Goal: Task Accomplishment & Management: Manage account settings

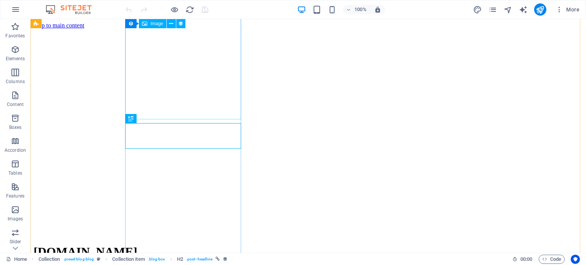
scroll to position [162, 0]
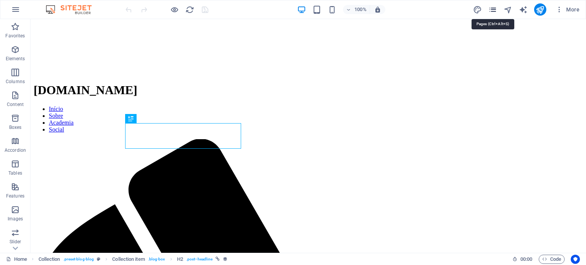
click at [494, 6] on icon "pages" at bounding box center [493, 9] width 9 height 9
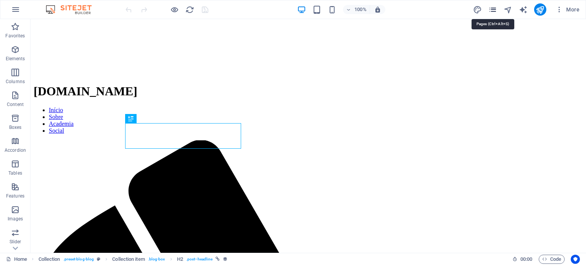
scroll to position [166, 0]
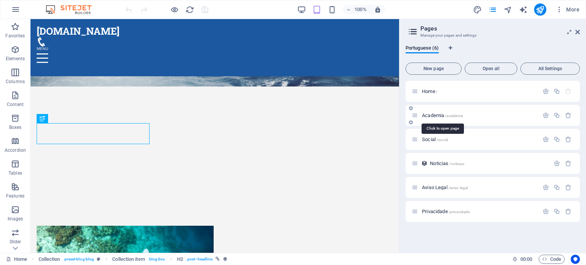
click at [434, 117] on span "Academia /academia" at bounding box center [442, 116] width 41 height 6
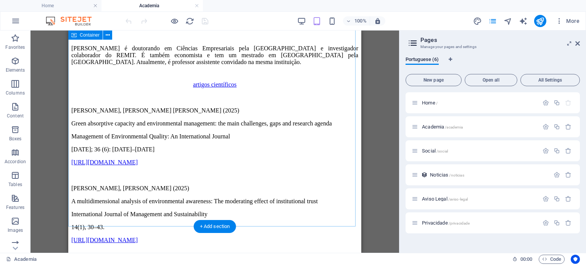
scroll to position [534, 0]
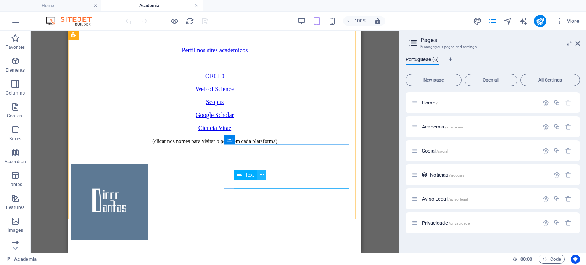
click at [265, 175] on button at bounding box center [261, 175] width 9 height 9
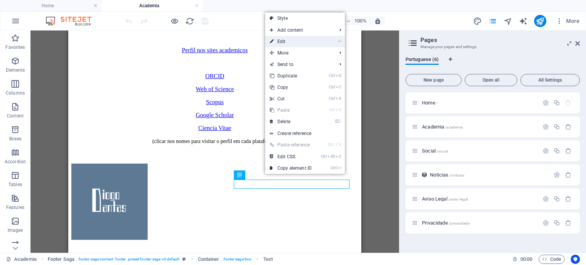
click at [286, 44] on link "⏎ Edit" at bounding box center [290, 41] width 51 height 11
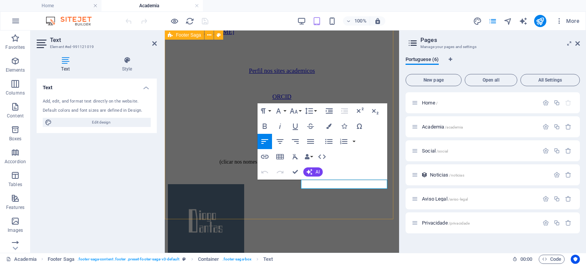
scroll to position [544, 0]
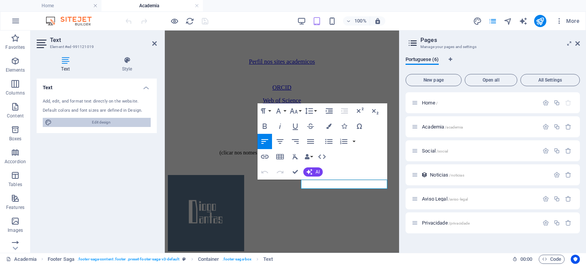
click at [130, 123] on span "Edit design" at bounding box center [101, 122] width 94 height 9
select select "px"
select select "200"
select select "px"
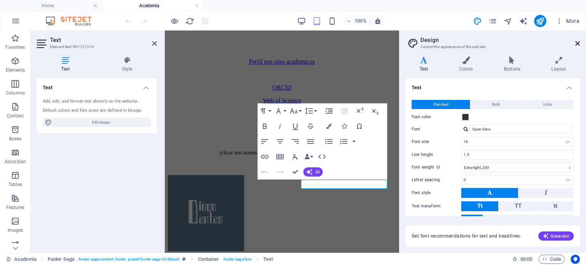
click at [577, 45] on icon at bounding box center [578, 43] width 5 height 6
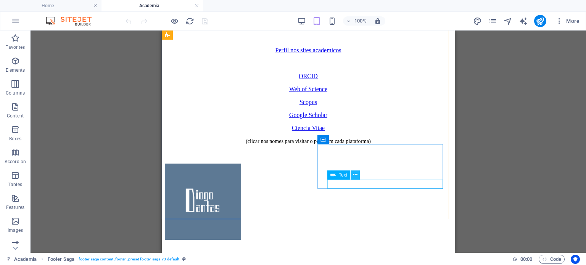
click at [357, 177] on icon at bounding box center [355, 175] width 4 height 8
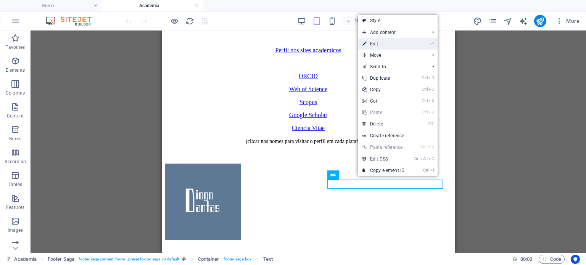
click at [378, 40] on link "⏎ Edit" at bounding box center [383, 43] width 51 height 11
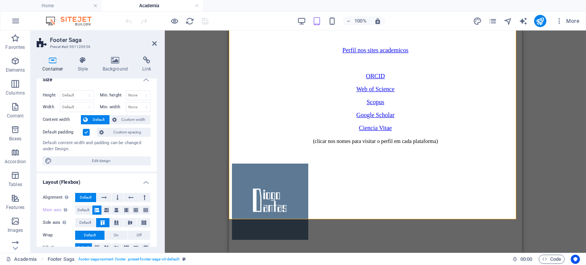
scroll to position [0, 0]
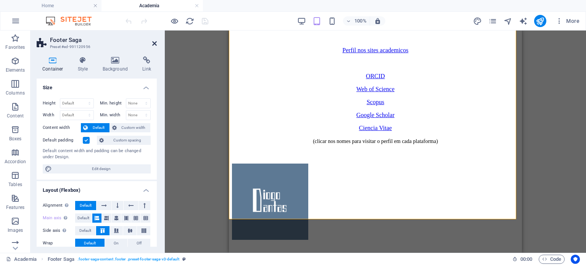
click at [153, 44] on icon at bounding box center [154, 43] width 5 height 6
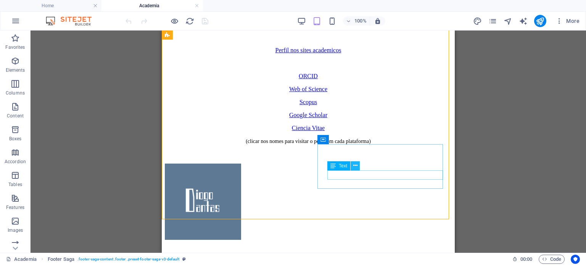
click at [354, 166] on icon at bounding box center [355, 166] width 4 height 8
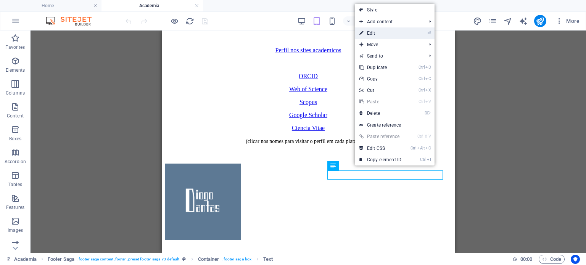
click at [395, 31] on link "⏎ Edit" at bounding box center [380, 32] width 51 height 11
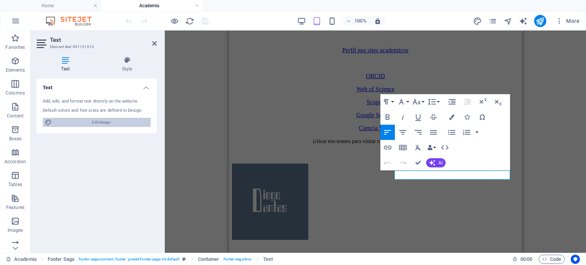
click at [73, 126] on span "Edit design" at bounding box center [101, 122] width 94 height 9
select select "px"
select select "200"
select select "px"
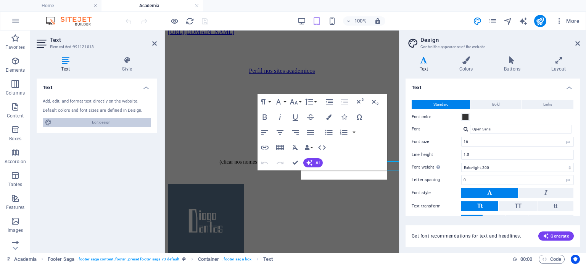
scroll to position [544, 0]
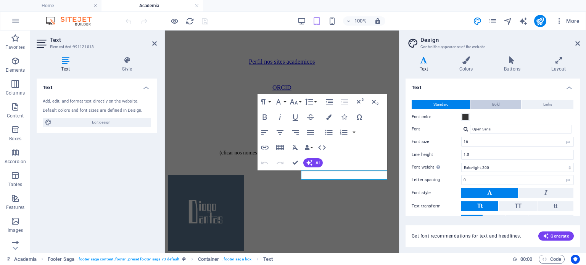
click at [502, 107] on button "Bold" at bounding box center [496, 104] width 51 height 9
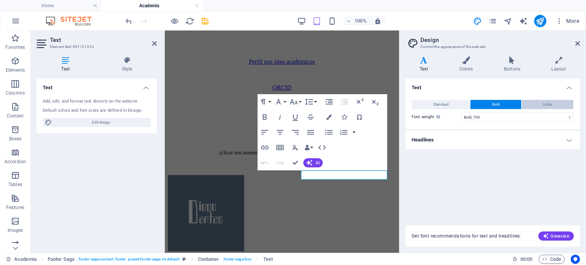
click at [541, 106] on button "Links" at bounding box center [548, 104] width 52 height 9
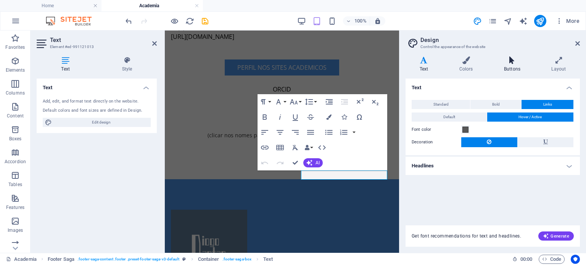
click at [520, 62] on icon at bounding box center [512, 60] width 44 height 8
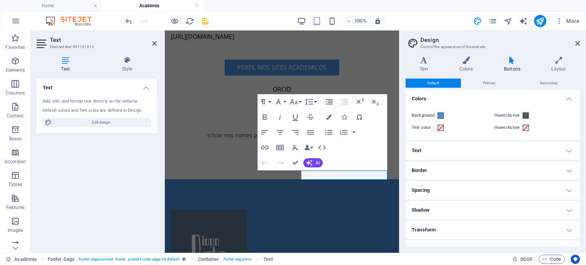
click at [497, 154] on h4 "Text" at bounding box center [493, 151] width 174 height 18
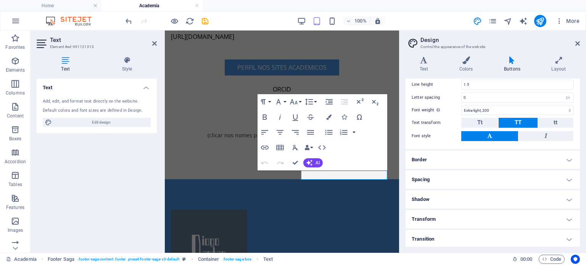
scroll to position [121, 0]
click at [577, 40] on icon at bounding box center [578, 43] width 5 height 6
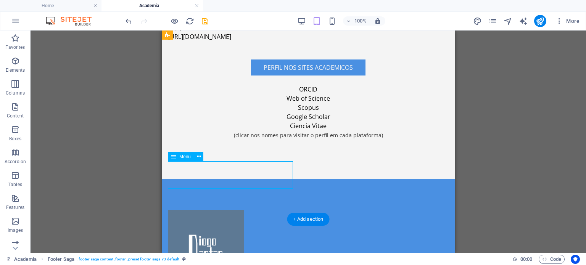
select select "1"
select select
select select "2"
select select
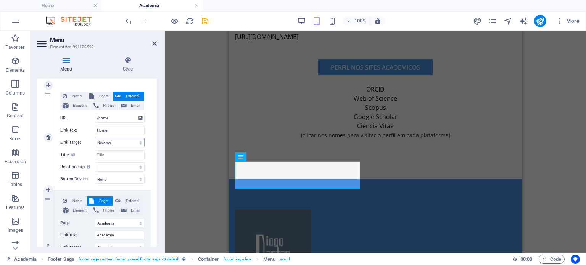
scroll to position [76, 0]
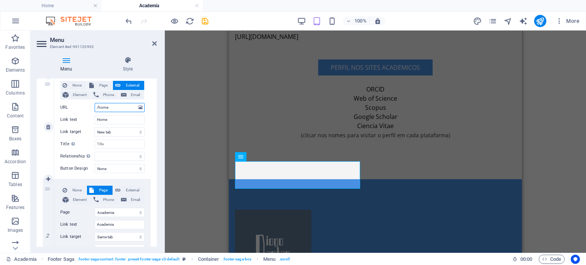
click at [115, 107] on input "/home" at bounding box center [120, 107] width 50 height 9
drag, startPoint x: 115, startPoint y: 107, endPoint x: 84, endPoint y: 102, distance: 30.9
click at [84, 102] on div "None Page External Element Phone Email Page Home Academia Social Aviso Legal Pr…" at bounding box center [102, 121] width 84 height 80
type input "diogodantas"
select select
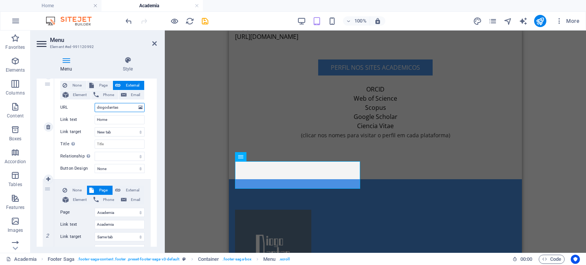
select select
type input "[DOMAIN_NAME]"
select select
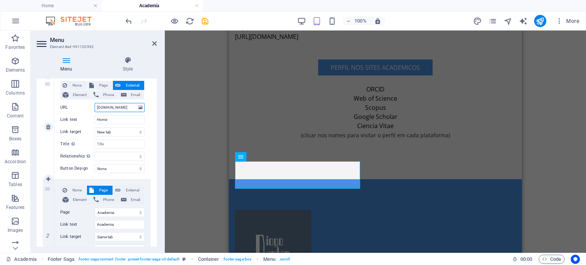
select select
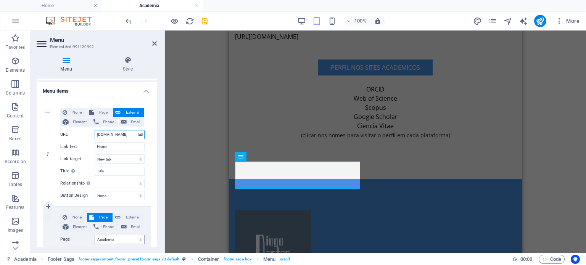
scroll to position [38, 0]
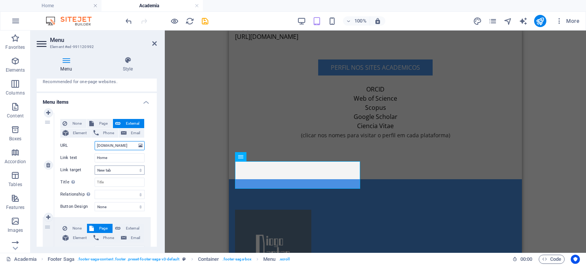
type input "[DOMAIN_NAME]"
click at [124, 171] on select "New tab Same tab Overlay" at bounding box center [120, 170] width 50 height 9
select select
click at [95, 166] on select "New tab Same tab Overlay" at bounding box center [120, 170] width 50 height 9
select select
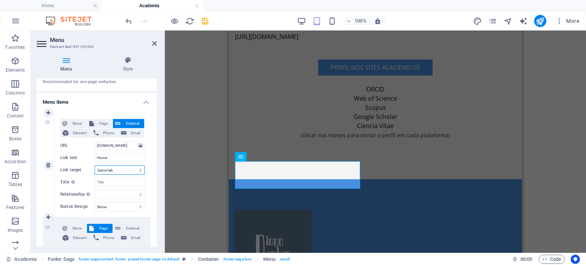
select select
click at [157, 45] on aside "Menu Element #ed-991120992 Menu Style Menu Auto Custom Create custom menu items…" at bounding box center [98, 142] width 134 height 223
click at [154, 43] on icon at bounding box center [154, 43] width 5 height 6
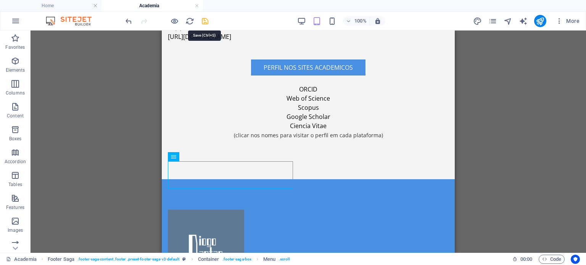
click at [207, 23] on icon "save" at bounding box center [205, 21] width 9 height 9
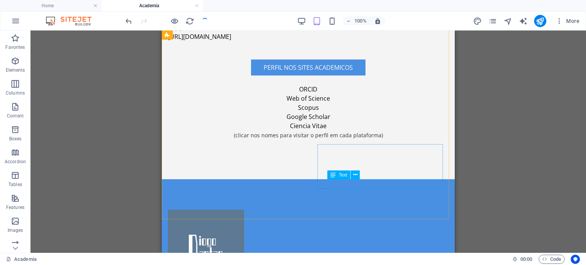
click at [339, 174] on span "Text" at bounding box center [343, 175] width 8 height 5
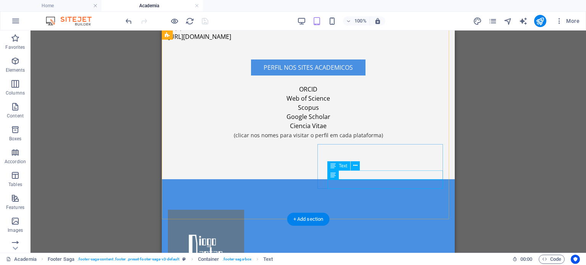
click at [357, 165] on button at bounding box center [355, 165] width 9 height 9
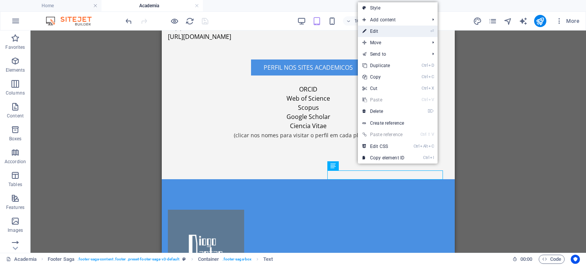
click at [383, 33] on link "⏎ Edit" at bounding box center [383, 31] width 51 height 11
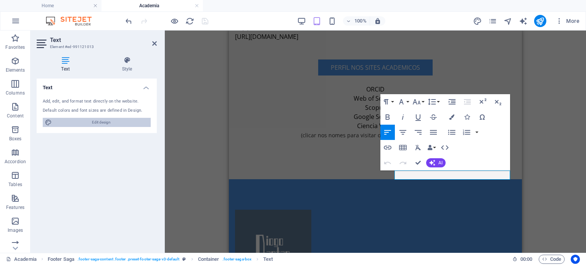
click at [123, 123] on span "Edit design" at bounding box center [101, 122] width 94 height 9
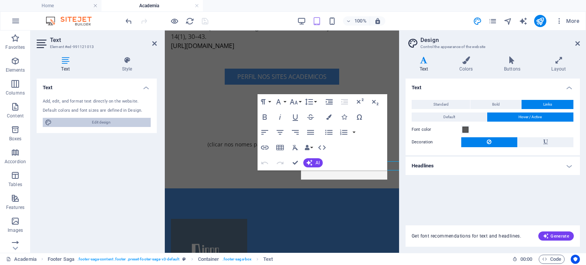
scroll to position [544, 0]
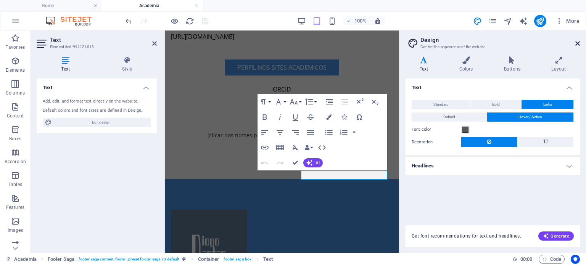
click at [576, 42] on icon at bounding box center [578, 43] width 5 height 6
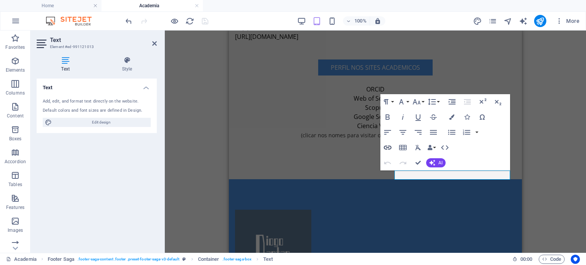
click at [388, 150] on icon "button" at bounding box center [387, 147] width 9 height 9
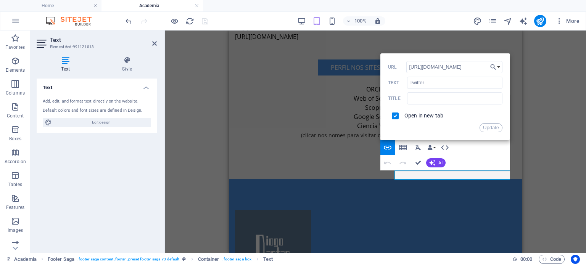
drag, startPoint x: 459, startPoint y: 65, endPoint x: 385, endPoint y: 70, distance: 74.6
click at [385, 70] on div "Back Choose Link Home Academia Social Aviso Legal Privacidade Choose file ... […" at bounding box center [446, 96] width 130 height 87
type input "[DOMAIN_NAME][URL]"
click at [492, 128] on button "Update" at bounding box center [491, 127] width 23 height 9
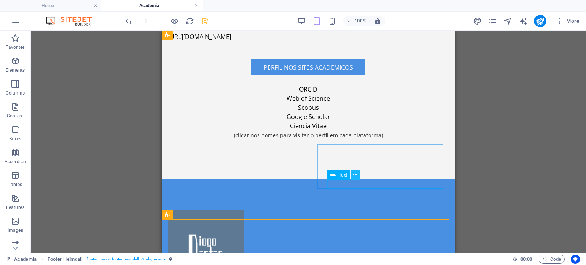
click at [354, 176] on icon at bounding box center [355, 175] width 4 height 8
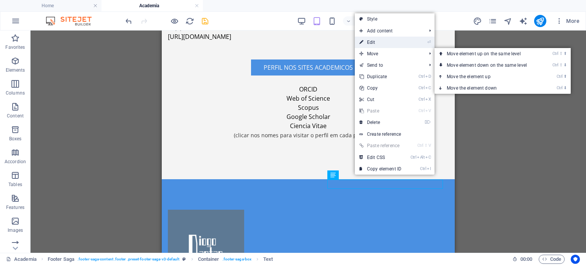
click at [379, 45] on link "⏎ Edit" at bounding box center [380, 42] width 51 height 11
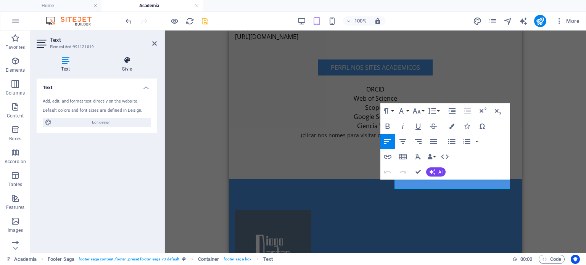
click at [132, 70] on h4 "Style" at bounding box center [127, 64] width 60 height 16
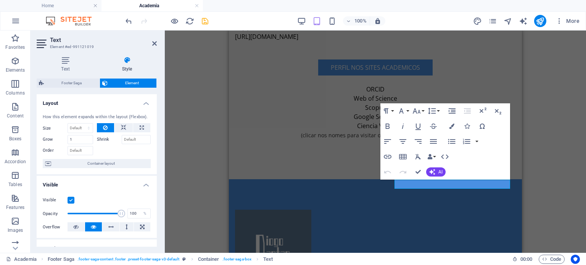
scroll to position [169, 0]
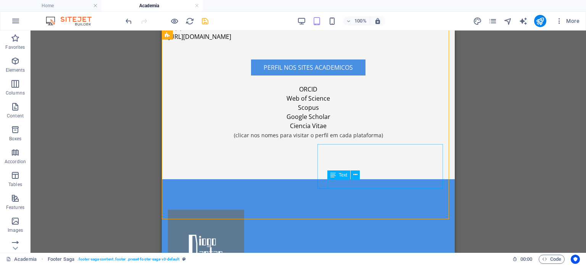
click at [335, 174] on icon at bounding box center [333, 175] width 5 height 9
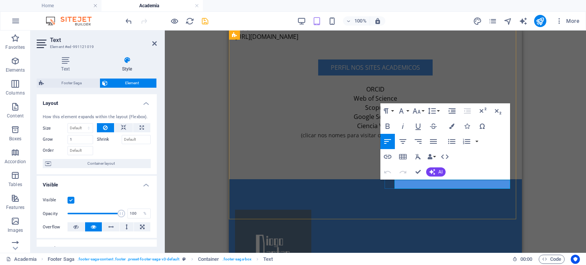
click at [154, 42] on icon at bounding box center [154, 43] width 5 height 6
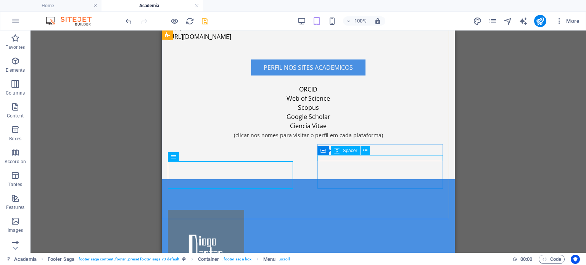
click at [359, 151] on div "Spacer" at bounding box center [345, 150] width 29 height 9
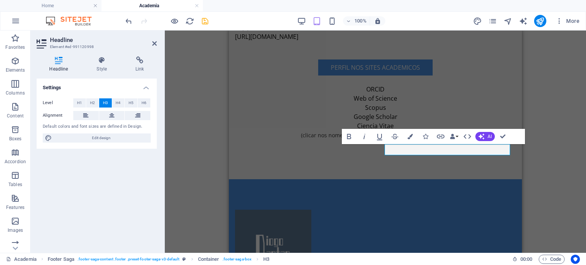
click at [111, 143] on div "Level H1 H2 H3 H4 H5 H6 Alignment Default colors and font sizes are defined in …" at bounding box center [97, 120] width 120 height 57
click at [112, 137] on span "Edit design" at bounding box center [101, 138] width 94 height 9
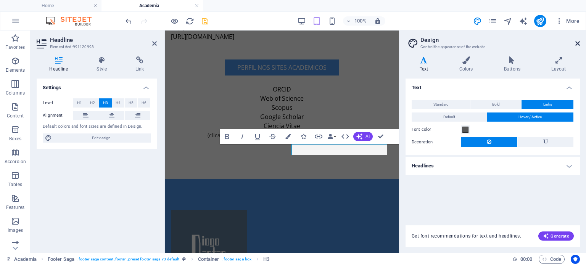
click at [579, 40] on icon at bounding box center [578, 43] width 5 height 6
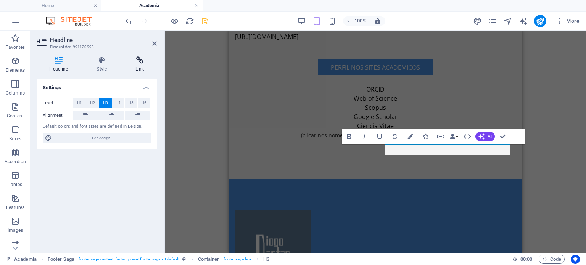
click at [144, 61] on icon at bounding box center [140, 60] width 34 height 8
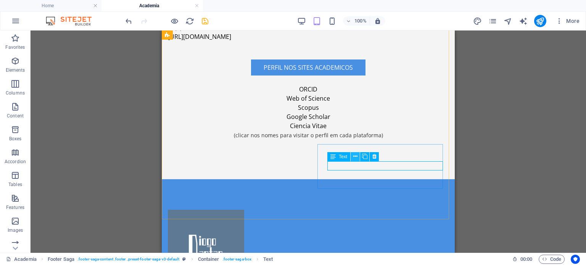
click at [354, 156] on icon at bounding box center [355, 157] width 4 height 8
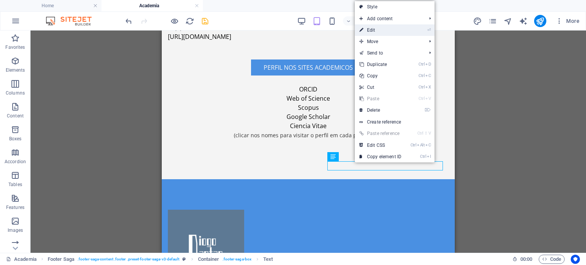
click at [378, 29] on link "⏎ Edit" at bounding box center [380, 29] width 51 height 11
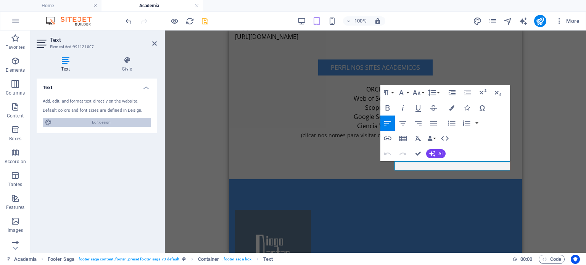
click at [130, 124] on span "Edit design" at bounding box center [101, 122] width 94 height 9
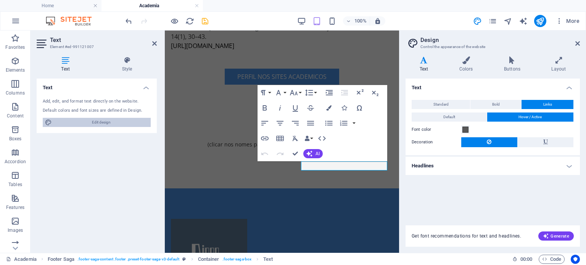
scroll to position [544, 0]
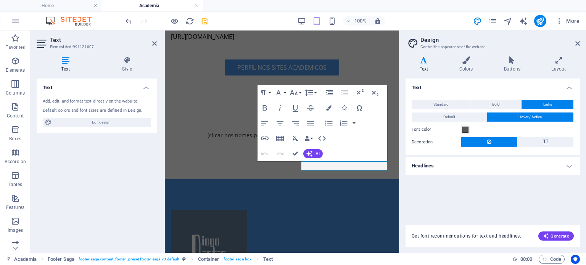
click at [531, 104] on button "Links" at bounding box center [548, 104] width 52 height 9
click at [577, 47] on header "Design Control the appearance of the website" at bounding box center [493, 41] width 173 height 20
click at [562, 168] on h4 "Headlines" at bounding box center [493, 166] width 174 height 18
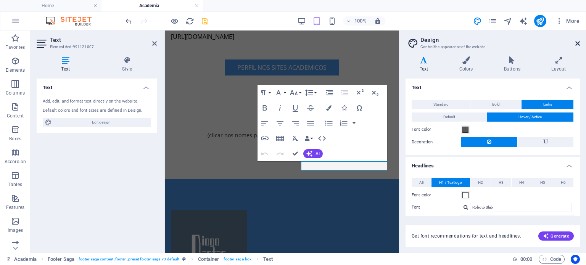
click at [577, 43] on icon at bounding box center [578, 43] width 5 height 6
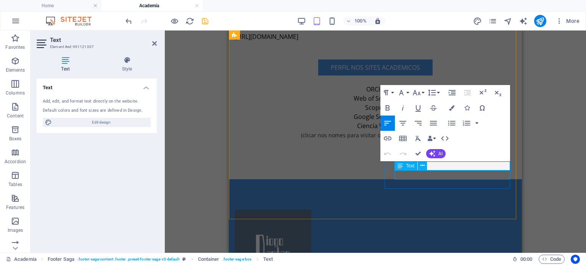
click at [408, 169] on div "Text" at bounding box center [406, 165] width 23 height 9
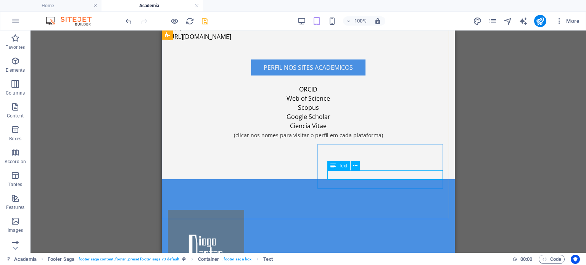
click at [340, 167] on span "Text" at bounding box center [343, 166] width 8 height 5
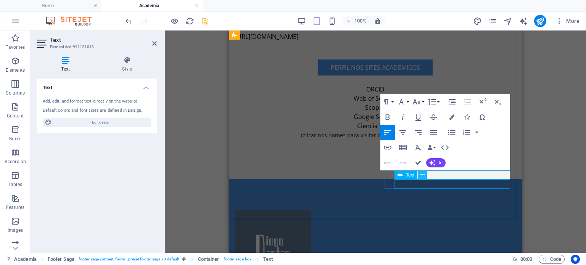
click at [422, 174] on icon at bounding box center [423, 175] width 4 height 8
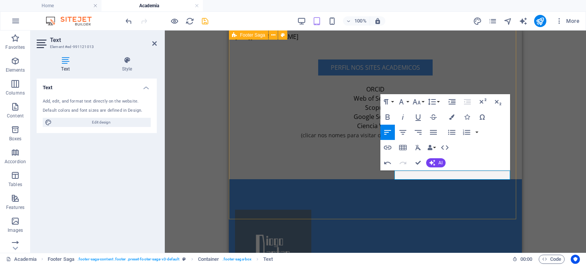
drag, startPoint x: 436, startPoint y: 174, endPoint x: 373, endPoint y: 178, distance: 63.9
click at [385, 147] on icon "button" at bounding box center [388, 148] width 8 height 4
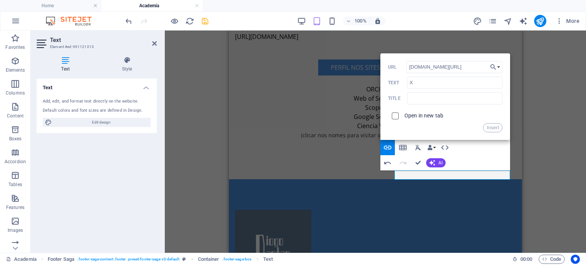
type input "[DOMAIN_NAME][URL]"
click at [397, 116] on input "checkbox" at bounding box center [394, 114] width 7 height 7
checkbox input "true"
click at [498, 124] on button "Insert" at bounding box center [492, 127] width 19 height 9
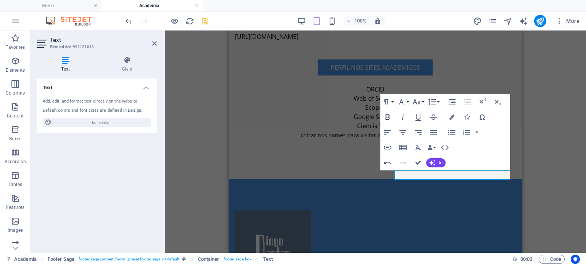
click at [389, 116] on icon "button" at bounding box center [388, 117] width 4 height 5
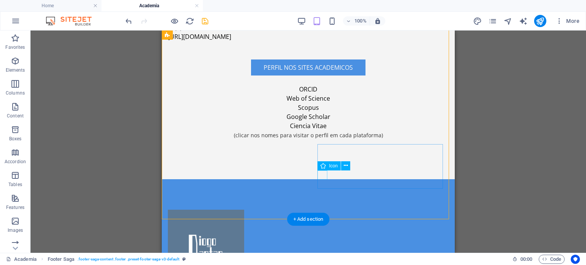
click at [356, 166] on icon at bounding box center [355, 166] width 4 height 8
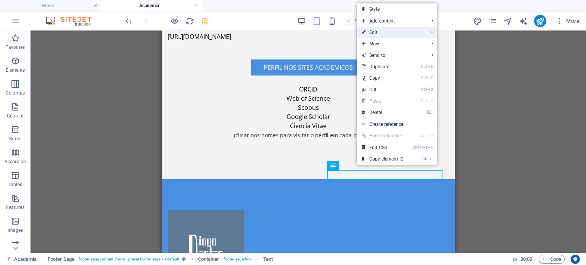
click at [386, 35] on link "⏎ Edit" at bounding box center [382, 32] width 51 height 11
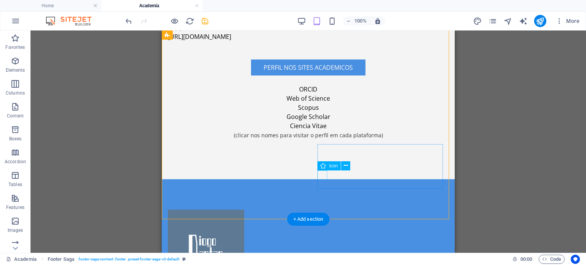
click at [347, 168] on icon at bounding box center [346, 166] width 4 height 8
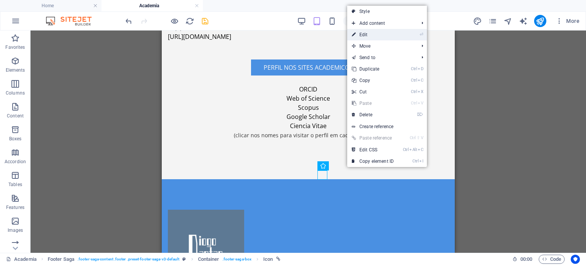
click at [373, 38] on link "⏎ Edit" at bounding box center [372, 34] width 51 height 11
select select "xMidYMid"
select select "px"
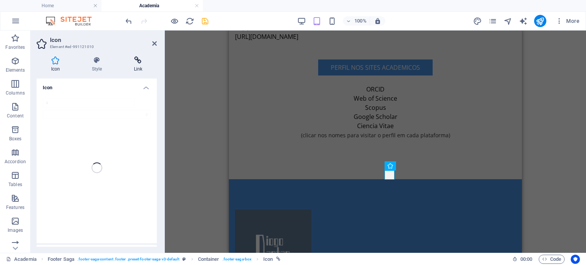
click at [139, 58] on icon at bounding box center [137, 60] width 37 height 8
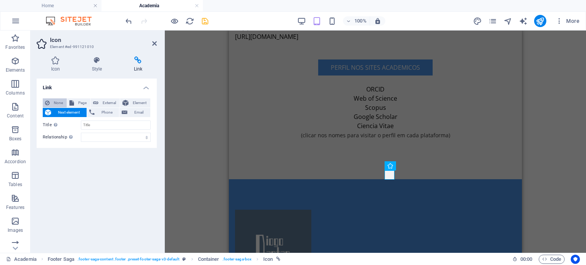
click at [52, 102] on span "None" at bounding box center [58, 102] width 13 height 9
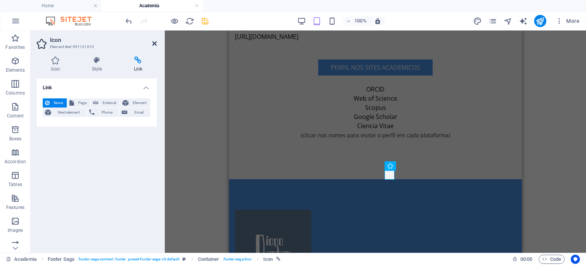
click at [152, 45] on icon at bounding box center [154, 43] width 5 height 6
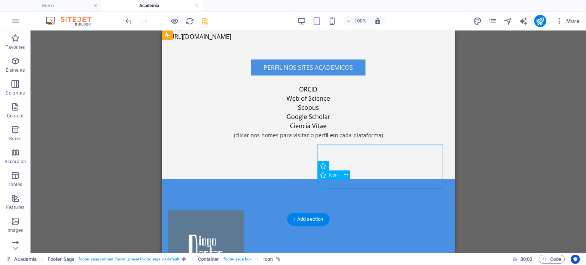
click at [329, 175] on div "Icon" at bounding box center [329, 175] width 23 height 9
select select "xMidYMid"
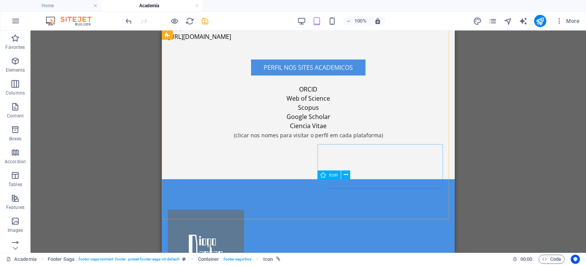
select select "px"
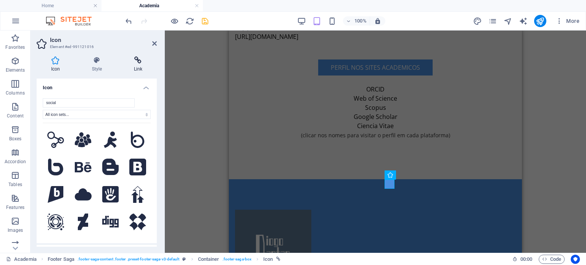
click at [139, 69] on h4 "Link" at bounding box center [137, 64] width 37 height 16
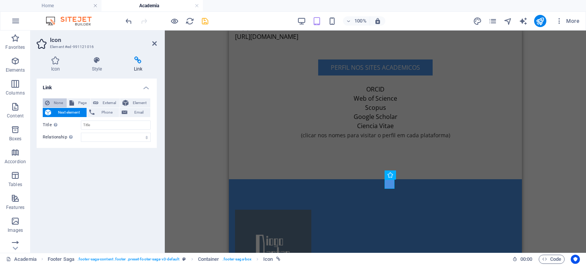
click at [57, 103] on span "None" at bounding box center [58, 102] width 13 height 9
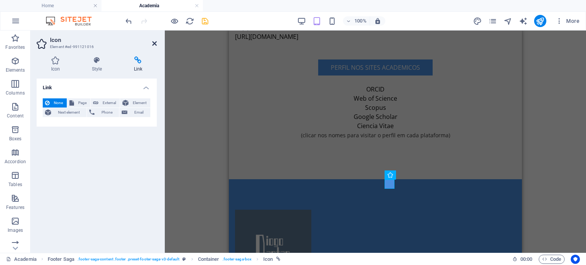
click at [153, 44] on icon at bounding box center [154, 43] width 5 height 6
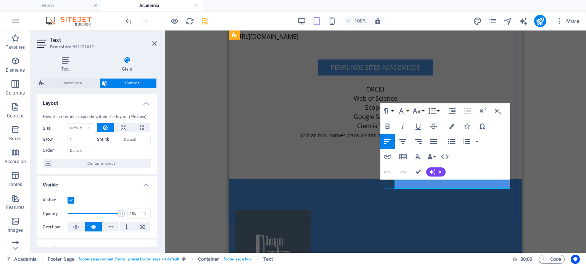
drag, startPoint x: 424, startPoint y: 186, endPoint x: 392, endPoint y: 182, distance: 33.0
click at [388, 156] on icon "button" at bounding box center [387, 156] width 9 height 9
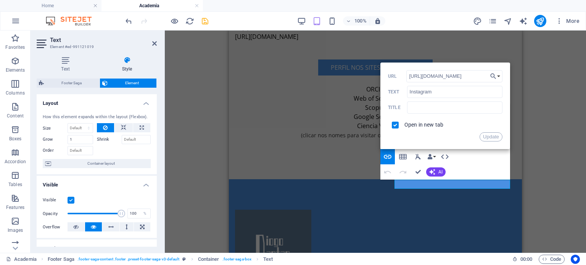
scroll to position [0, 10]
type input "[URL][DOMAIN_NAME][DOMAIN_NAME]"
click at [496, 137] on button "Update" at bounding box center [491, 136] width 23 height 9
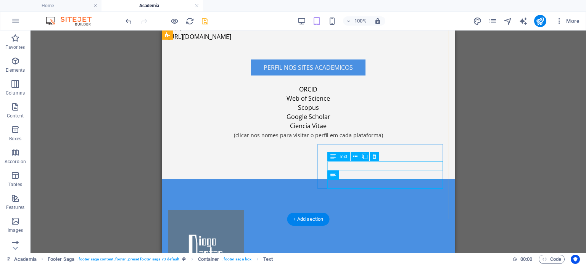
click at [359, 157] on button at bounding box center [355, 156] width 9 height 9
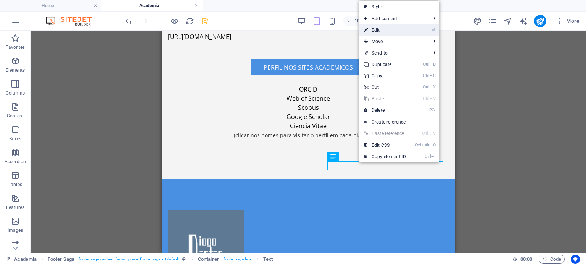
click at [394, 33] on link "⏎ Edit" at bounding box center [385, 29] width 51 height 11
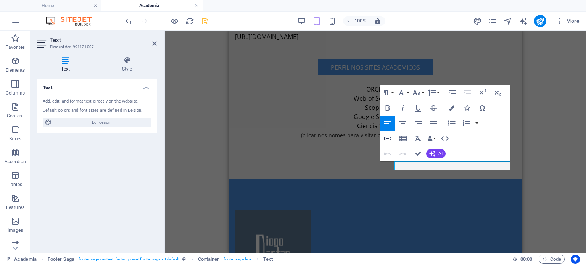
click at [390, 138] on icon "button" at bounding box center [387, 138] width 9 height 9
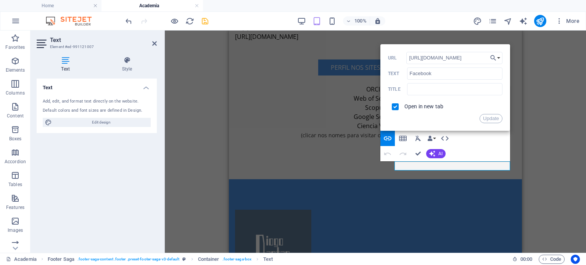
scroll to position [0, 9]
type input "[URL][DOMAIN_NAME][DOMAIN_NAME]"
click at [484, 117] on button "Update" at bounding box center [491, 118] width 23 height 9
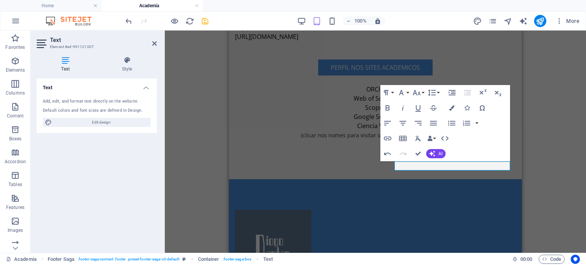
scroll to position [0, 0]
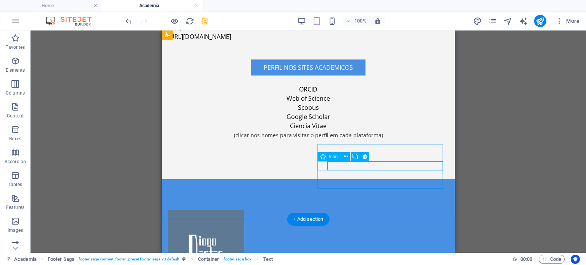
click at [344, 155] on icon at bounding box center [346, 157] width 4 height 8
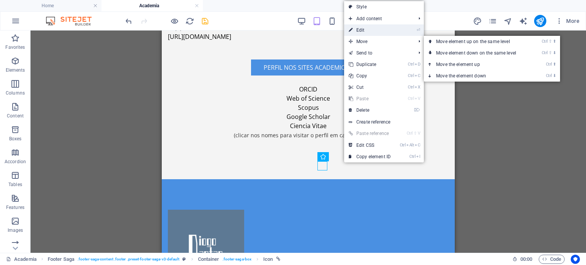
click at [369, 32] on link "⏎ Edit" at bounding box center [369, 29] width 51 height 11
select select "xMidYMid"
select select "px"
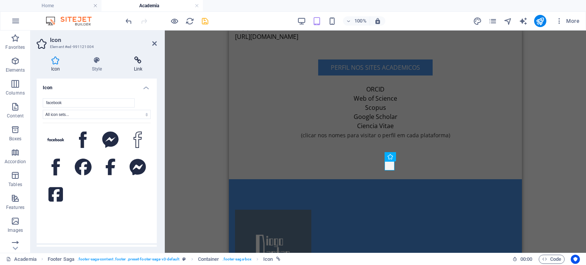
click at [146, 58] on icon at bounding box center [137, 60] width 37 height 8
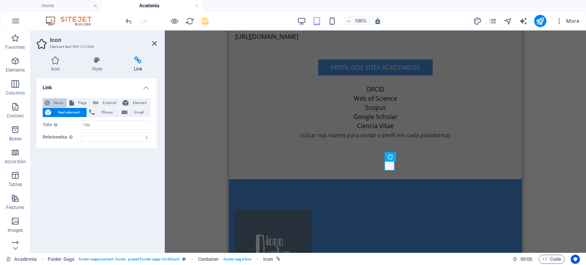
click at [60, 103] on span "None" at bounding box center [58, 102] width 13 height 9
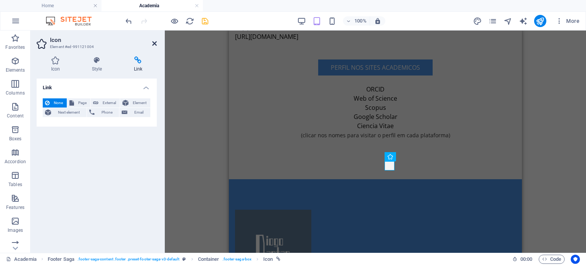
click at [154, 44] on icon at bounding box center [154, 43] width 5 height 6
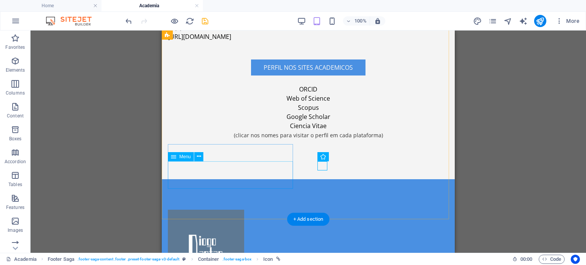
select select
select select "1"
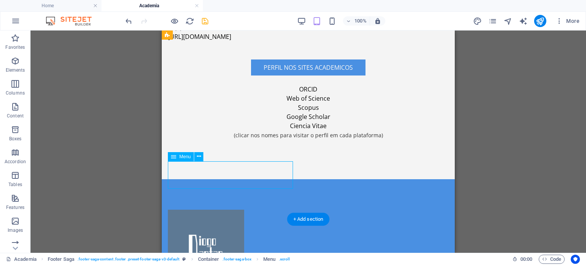
select select
select select "2"
select select
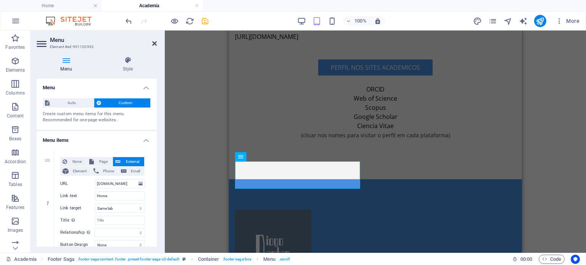
click at [156, 45] on icon at bounding box center [154, 43] width 5 height 6
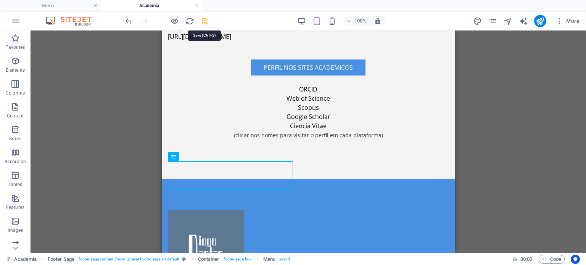
click at [205, 21] on icon "save" at bounding box center [205, 21] width 9 height 9
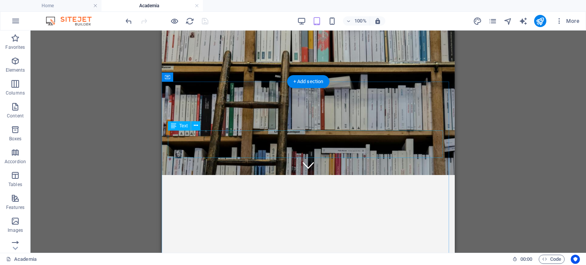
scroll to position [76, 0]
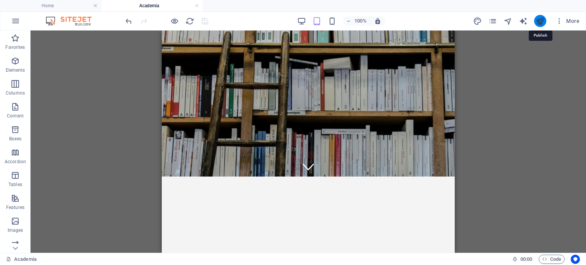
click at [542, 20] on icon "publish" at bounding box center [540, 21] width 9 height 9
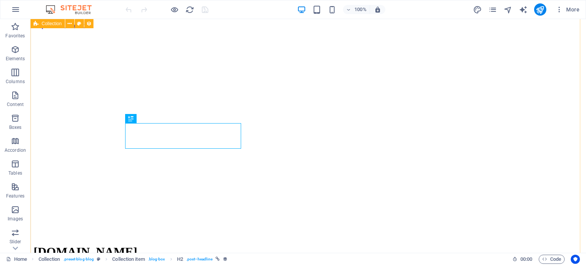
scroll to position [162, 0]
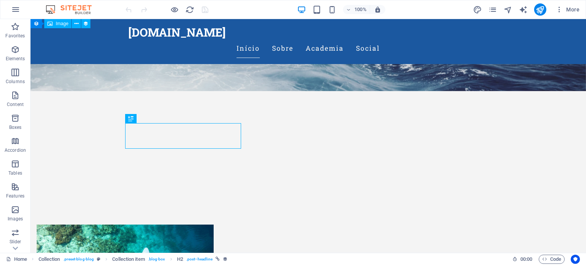
click at [494, 15] on div "More" at bounding box center [528, 9] width 110 height 12
click at [494, 12] on icon "pages" at bounding box center [493, 9] width 9 height 9
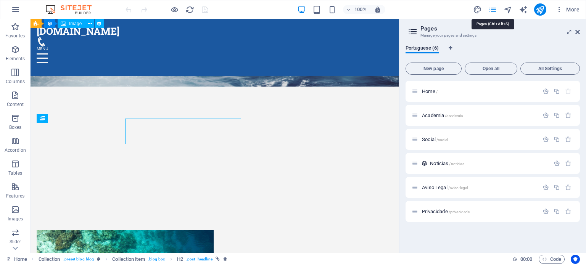
scroll to position [166, 0]
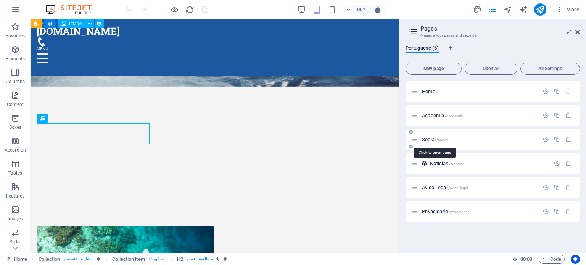
click at [442, 139] on span "/social" at bounding box center [442, 140] width 11 height 4
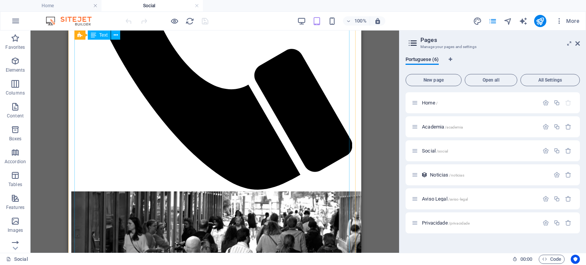
scroll to position [249, 0]
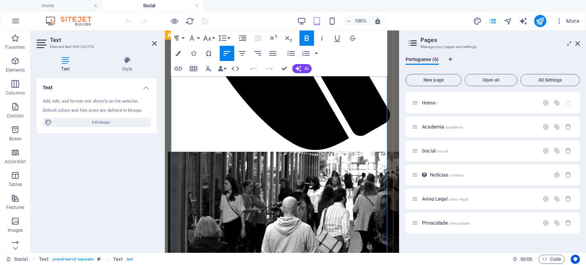
scroll to position [225, 0]
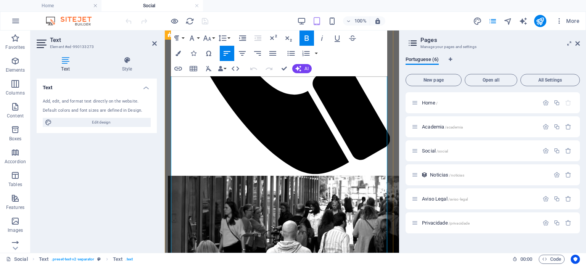
drag, startPoint x: 342, startPoint y: 161, endPoint x: 347, endPoint y: 161, distance: 4.6
drag, startPoint x: 351, startPoint y: 161, endPoint x: 371, endPoint y: 172, distance: 22.2
click at [155, 45] on icon at bounding box center [154, 43] width 5 height 6
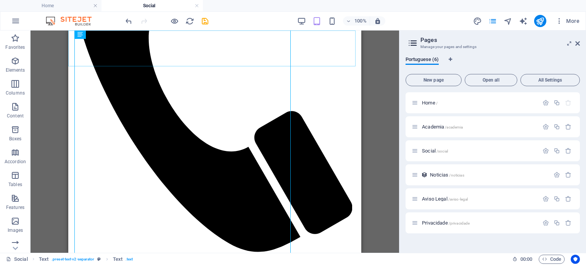
scroll to position [249, 0]
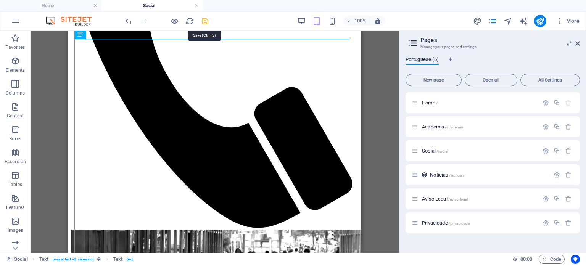
click at [205, 17] on icon "save" at bounding box center [205, 21] width 9 height 9
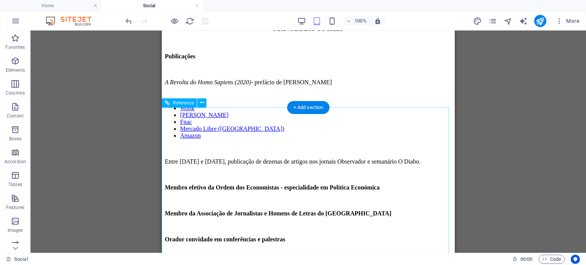
scroll to position [634, 0]
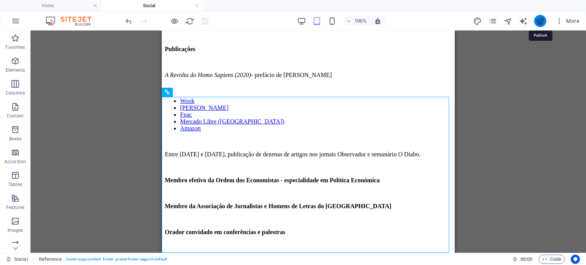
click at [540, 21] on icon "publish" at bounding box center [540, 21] width 9 height 9
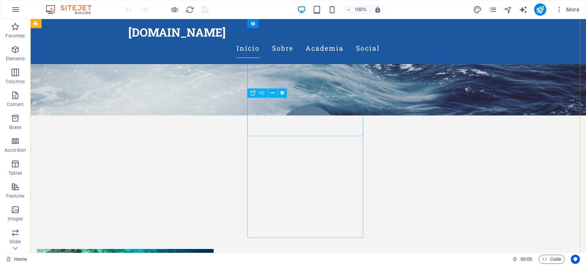
scroll to position [85, 0]
